Goal: Check status

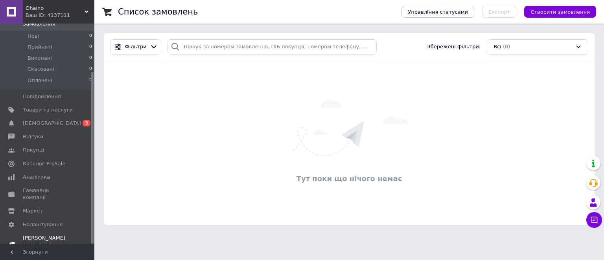
click at [48, 235] on span "[DEMOGRAPHIC_DATA] та рахунки Тестовий період" at bounding box center [48, 246] width 50 height 22
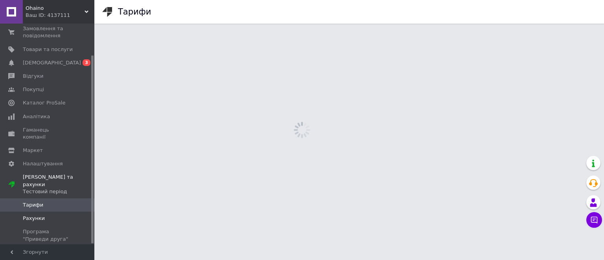
click at [31, 212] on link "Рахунки" at bounding box center [48, 218] width 97 height 13
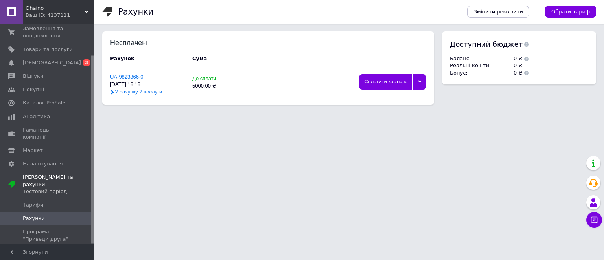
click at [138, 93] on span "У рахунку 2 послуги" at bounding box center [138, 92] width 47 height 6
click at [141, 94] on span "У рахунку 2 послуги" at bounding box center [138, 92] width 47 height 6
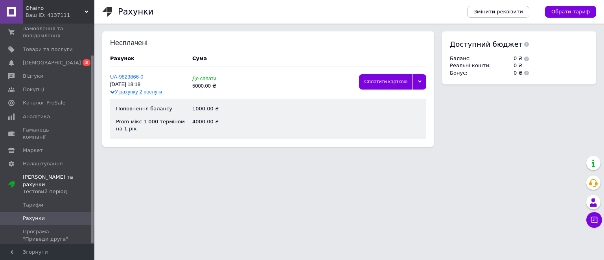
click at [46, 17] on div "Ваш ID: 4137111" at bounding box center [60, 15] width 69 height 7
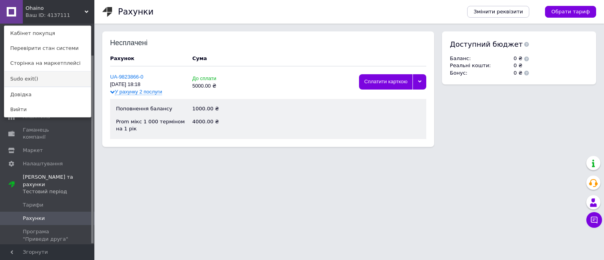
click at [37, 74] on link "Sudo exit()" at bounding box center [47, 79] width 86 height 15
